Goal: Task Accomplishment & Management: Use online tool/utility

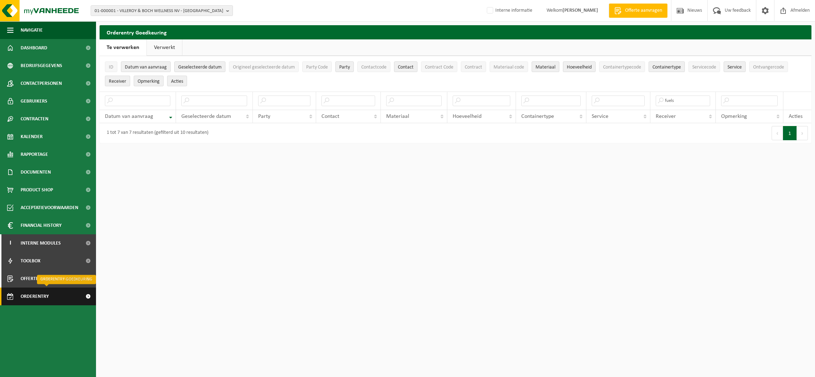
click at [36, 295] on span "Orderentry Goedkeuring" at bounding box center [51, 297] width 60 height 18
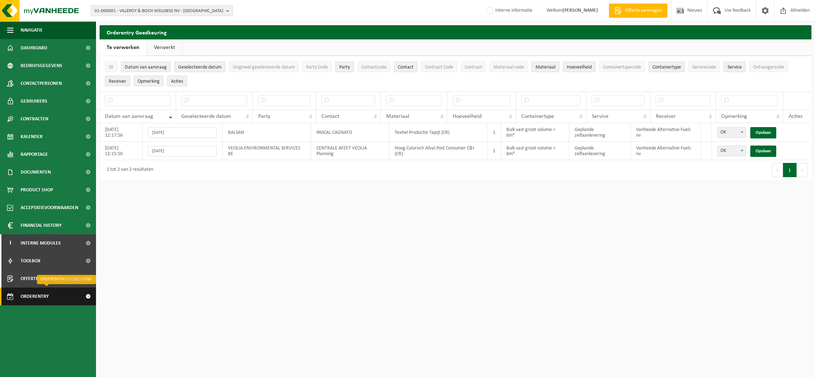
click at [42, 295] on span "Orderentry Goedkeuring" at bounding box center [51, 297] width 60 height 18
click at [766, 127] on link "Opslaan" at bounding box center [763, 132] width 26 height 11
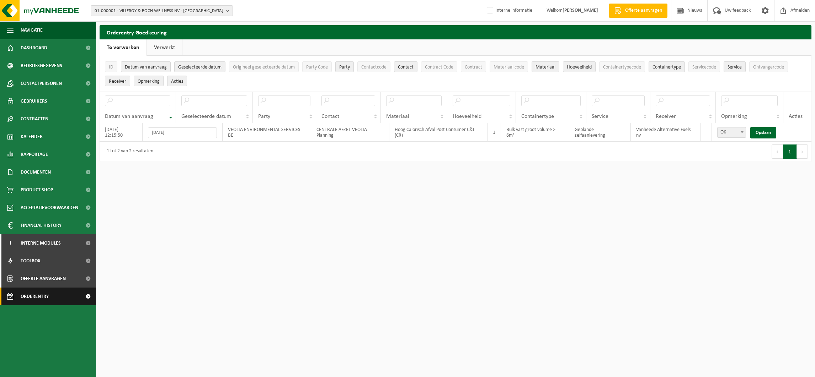
click at [40, 298] on span "Orderentry Goedkeuring" at bounding box center [51, 297] width 60 height 18
